Goal: Task Accomplishment & Management: Manage account settings

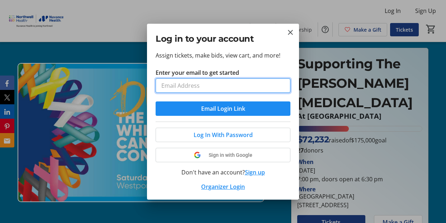
click at [243, 87] on input "Enter your email to get started" at bounding box center [223, 85] width 135 height 14
type input "[PERSON_NAME][EMAIL_ADDRESS][DOMAIN_NAME]"
click at [156, 101] on button "Email Login Link" at bounding box center [223, 108] width 135 height 14
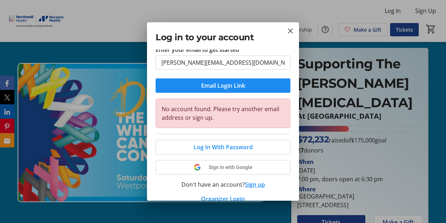
scroll to position [33, 0]
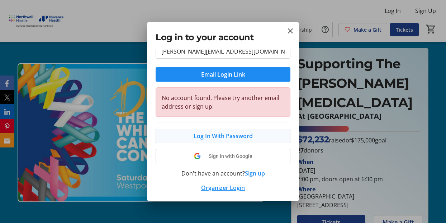
click at [223, 134] on span "Log In With Password" at bounding box center [223, 135] width 59 height 9
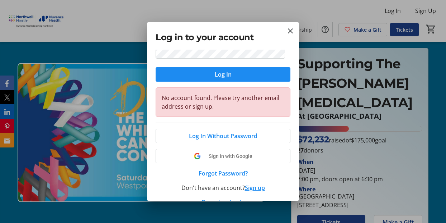
scroll to position [0, 0]
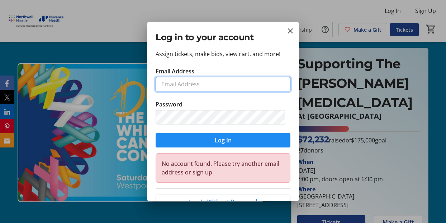
click at [215, 83] on input "Email Address" at bounding box center [223, 84] width 135 height 14
type input "[PERSON_NAME][EMAIL_ADDRESS][DOMAIN_NAME]"
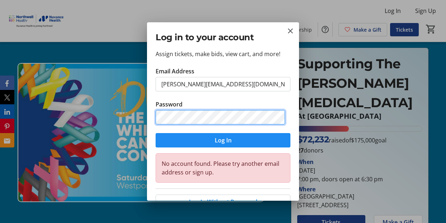
click at [156, 133] on button "Log In" at bounding box center [223, 140] width 135 height 14
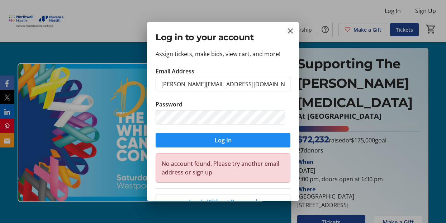
click at [292, 32] on mat-icon "Close" at bounding box center [290, 31] width 9 height 9
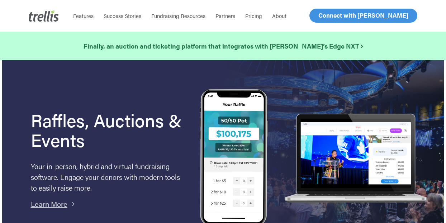
drag, startPoint x: 0, startPoint y: 0, endPoint x: 332, endPoint y: 10, distance: 332.1
click at [333, 10] on link "Log In" at bounding box center [327, 15] width 28 height 13
